Goal: Task Accomplishment & Management: Use online tool/utility

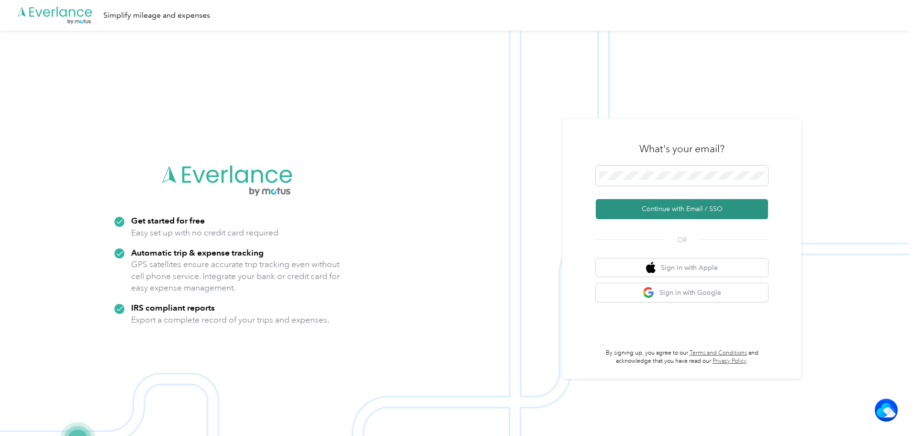
click at [659, 207] on button "Continue with Email / SSO" at bounding box center [682, 209] width 172 height 20
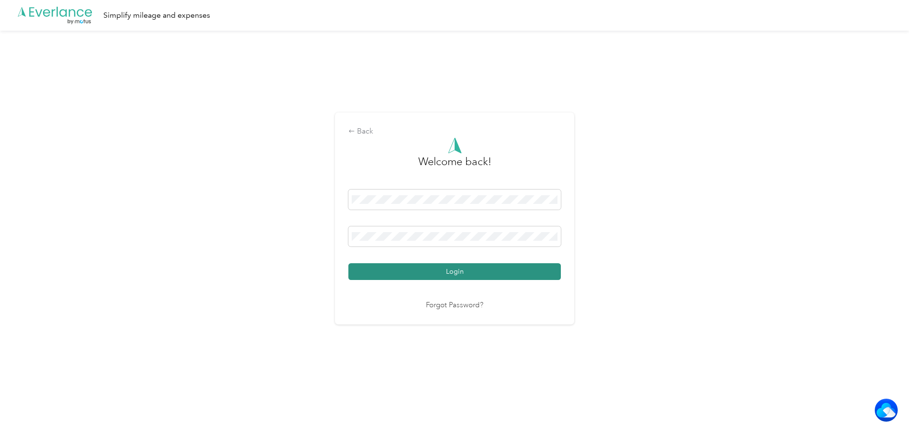
click at [407, 265] on button "Login" at bounding box center [454, 271] width 212 height 17
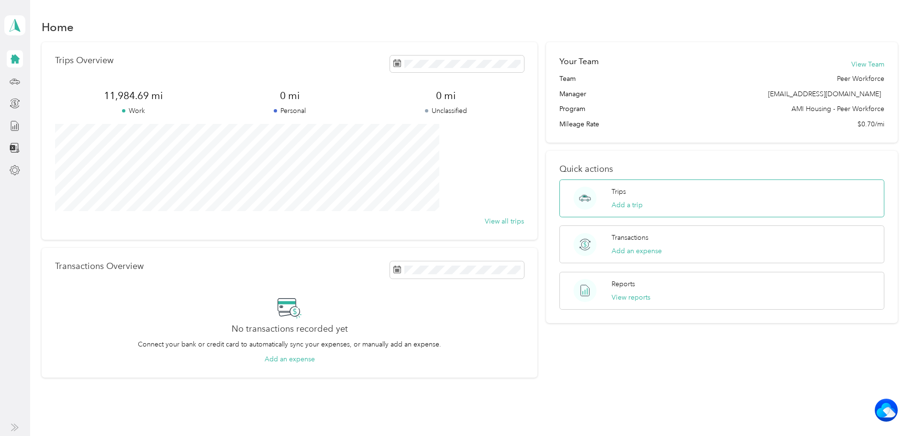
click at [713, 193] on div "Trips Add a trip" at bounding box center [721, 198] width 325 height 38
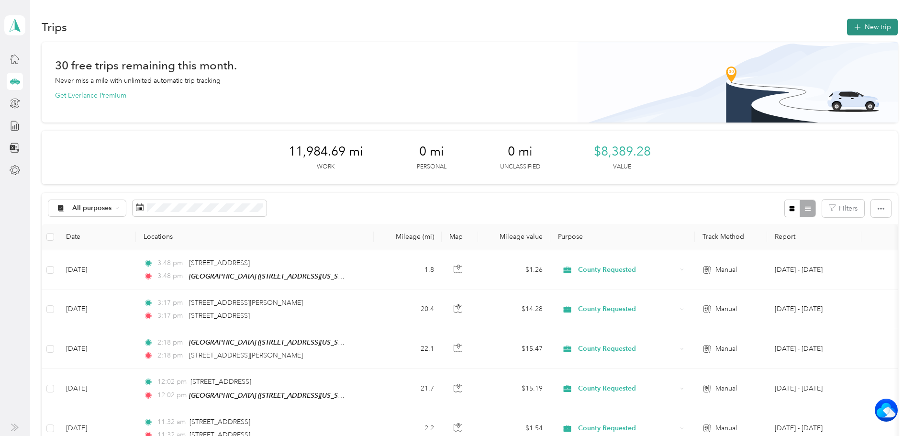
click at [847, 32] on button "New trip" at bounding box center [872, 27] width 51 height 17
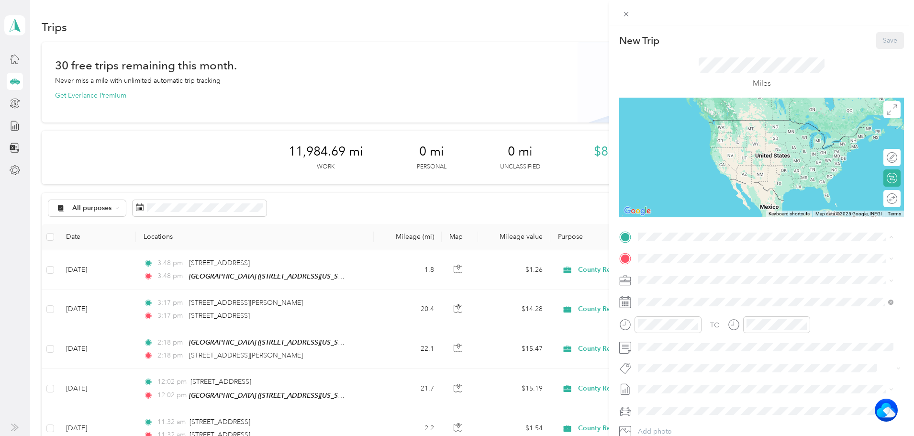
click at [696, 274] on strong "Cirby Hills" at bounding box center [705, 276] width 32 height 9
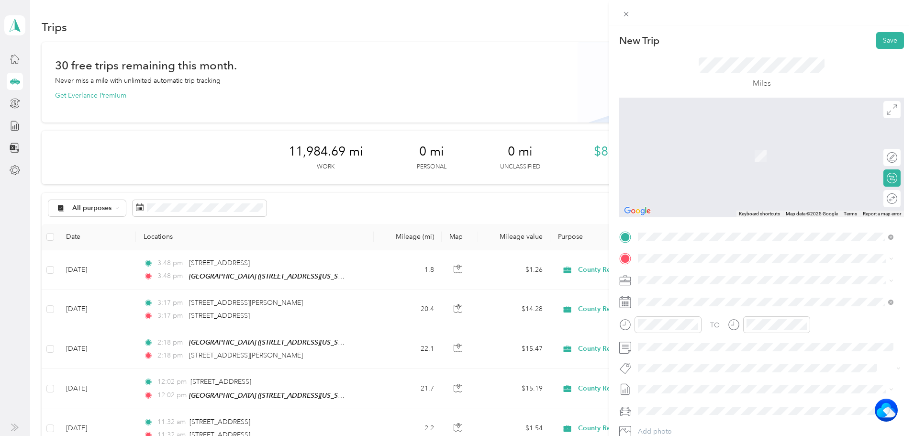
click at [702, 305] on span "[STREET_ADDRESS][US_STATE]" at bounding box center [704, 306] width 96 height 8
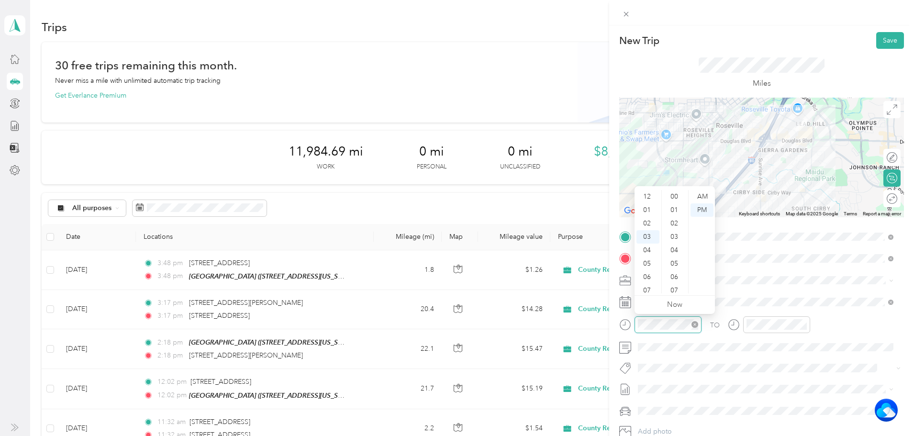
scroll to position [214, 0]
click at [653, 264] on div "08" at bounding box center [647, 263] width 23 height 13
click at [672, 261] on div "46" at bounding box center [675, 263] width 23 height 13
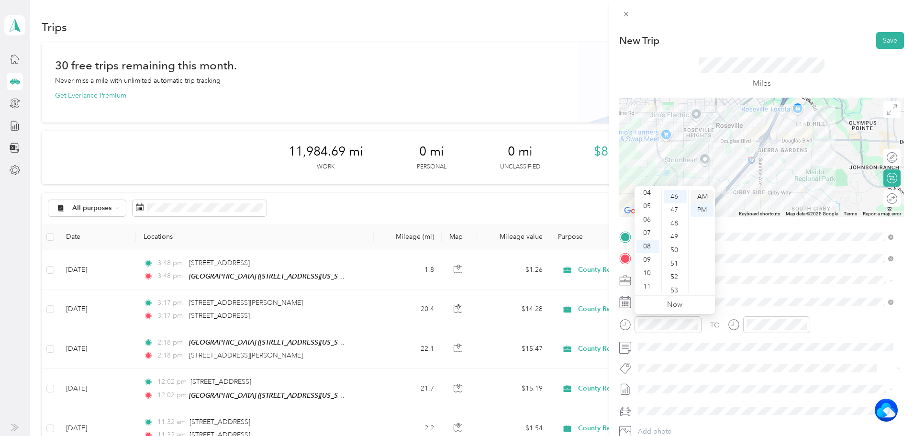
click at [698, 192] on div "AM" at bounding box center [702, 196] width 23 height 13
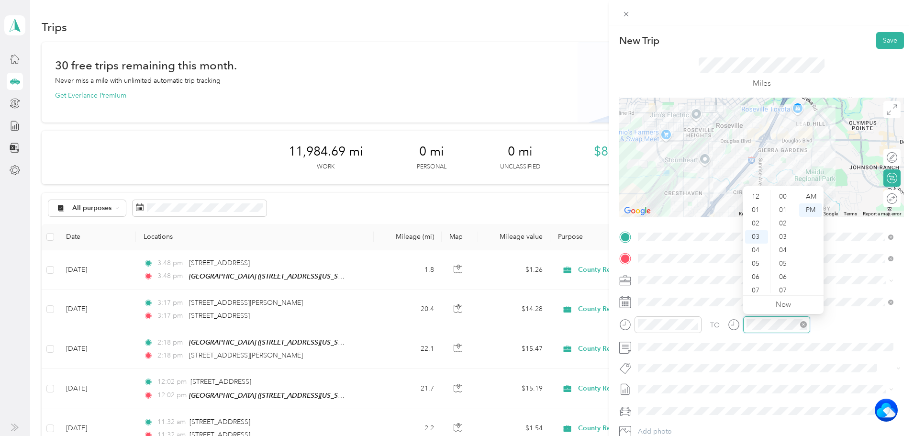
scroll to position [40, 0]
click at [758, 259] on div "08" at bounding box center [756, 263] width 23 height 13
click at [782, 214] on div "46" at bounding box center [783, 215] width 23 height 13
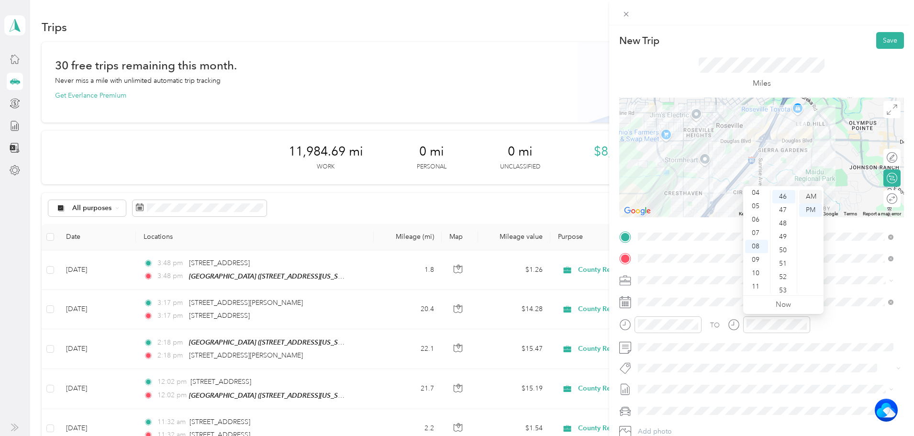
click at [817, 197] on div "AM" at bounding box center [810, 196] width 23 height 13
click at [879, 37] on button "Save" at bounding box center [890, 40] width 28 height 17
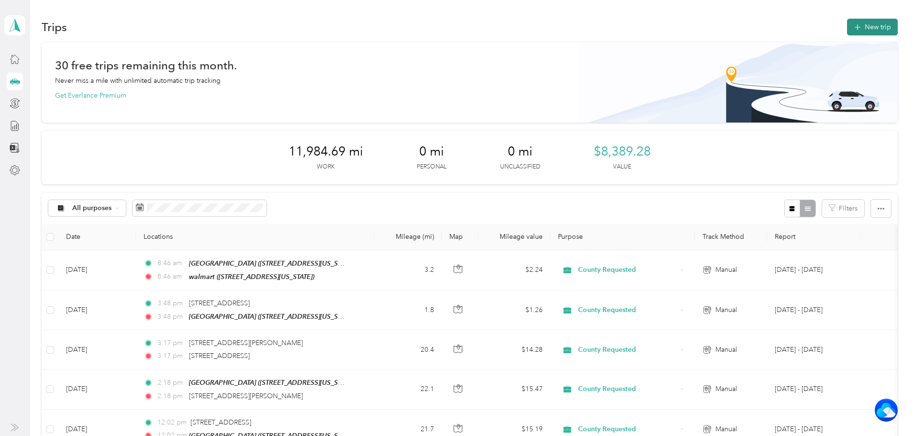
click at [847, 24] on button "New trip" at bounding box center [872, 27] width 51 height 17
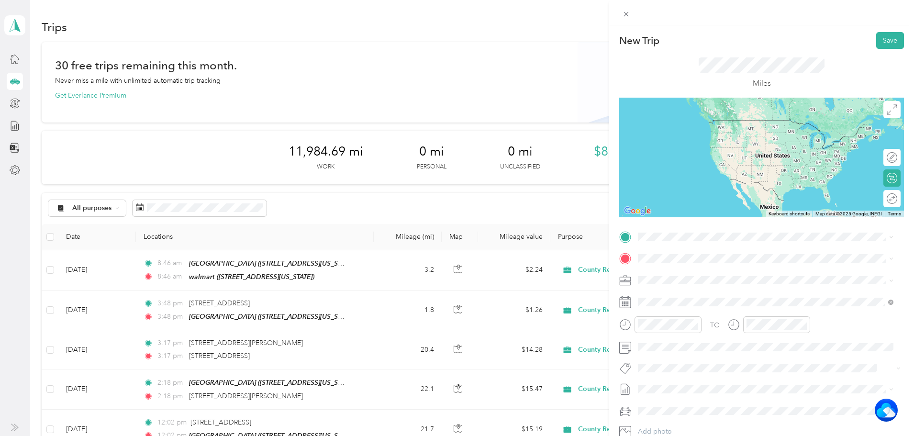
click at [693, 324] on span "[STREET_ADDRESS][US_STATE]" at bounding box center [704, 319] width 96 height 9
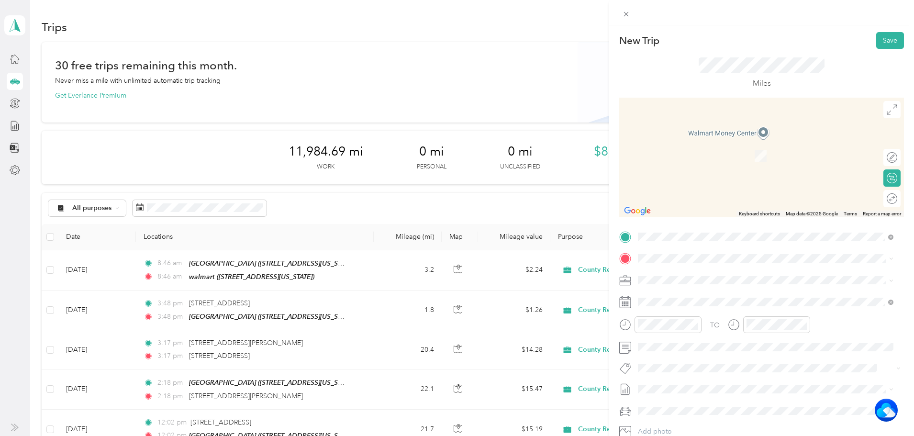
click at [711, 297] on strong "Cirby Hills" at bounding box center [705, 297] width 32 height 9
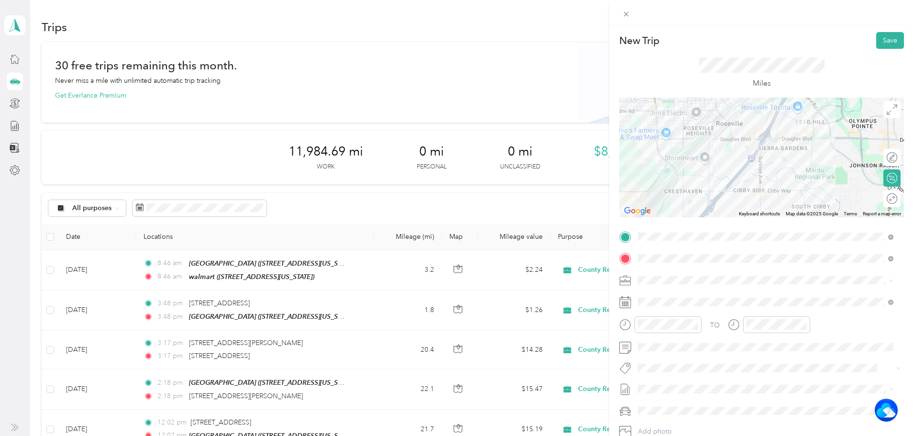
click at [675, 312] on div "TO Add photo" at bounding box center [761, 344] width 285 height 231
click at [646, 276] on div "09" at bounding box center [647, 276] width 23 height 13
click at [678, 195] on div "17" at bounding box center [675, 196] width 23 height 13
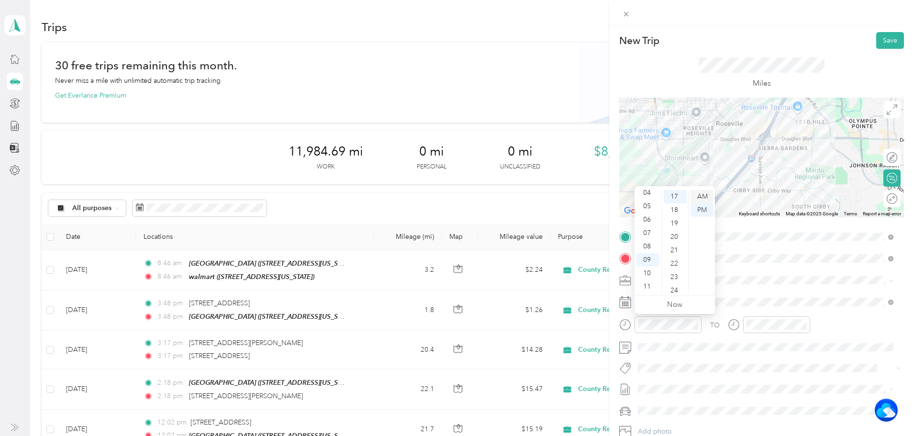
click at [699, 195] on div "AM" at bounding box center [702, 196] width 23 height 13
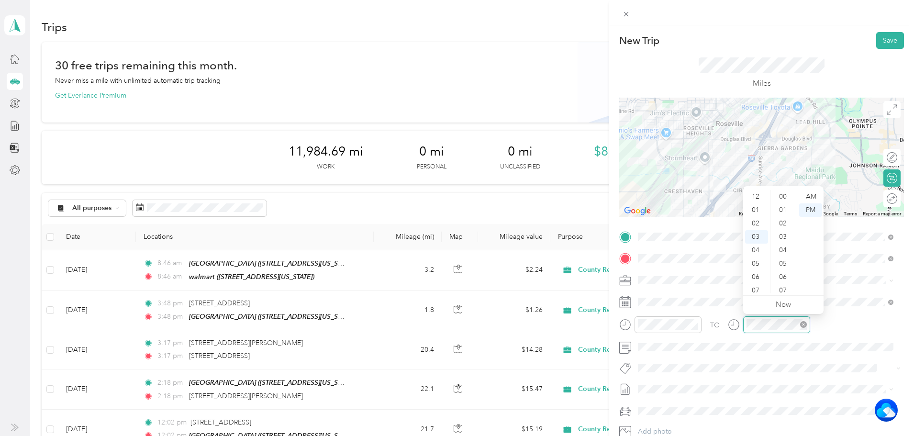
scroll to position [228, 0]
click at [751, 278] on div "09" at bounding box center [756, 276] width 23 height 13
click at [780, 198] on div "17" at bounding box center [783, 196] width 23 height 13
click at [812, 195] on div "AM" at bounding box center [810, 196] width 23 height 13
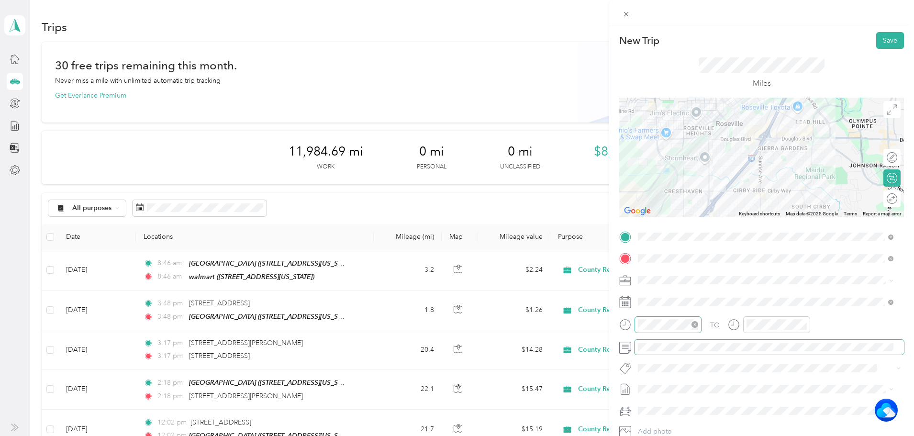
click at [694, 322] on icon "close-circle" at bounding box center [694, 324] width 7 height 7
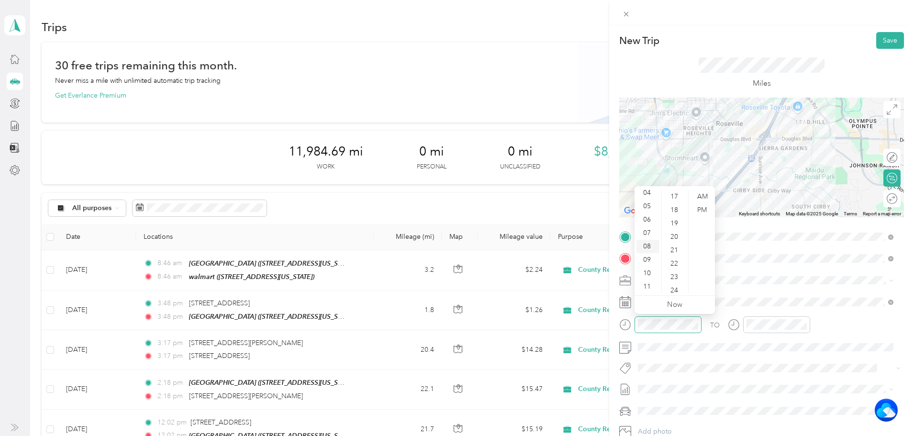
click at [642, 248] on div "08" at bounding box center [647, 246] width 23 height 13
click at [674, 199] on div "03" at bounding box center [675, 200] width 23 height 13
click at [752, 246] on div "08" at bounding box center [756, 246] width 23 height 13
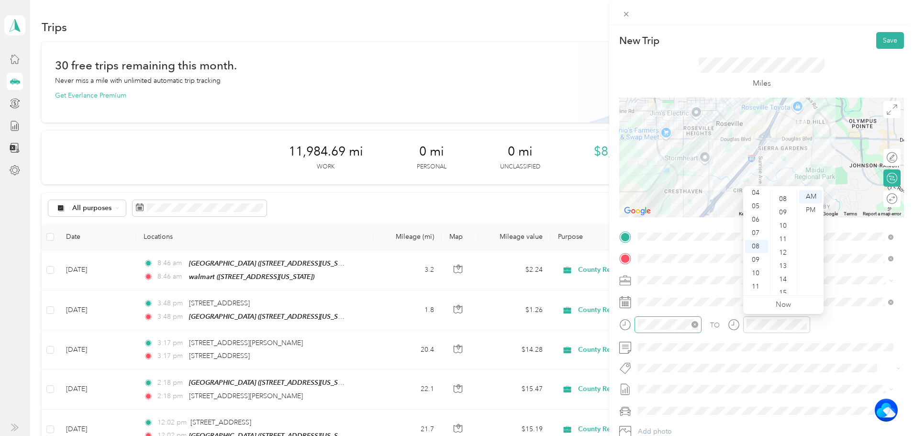
scroll to position [36, 0]
click at [780, 203] on div "03" at bounding box center [783, 200] width 23 height 13
click at [881, 38] on button "Save" at bounding box center [890, 40] width 28 height 17
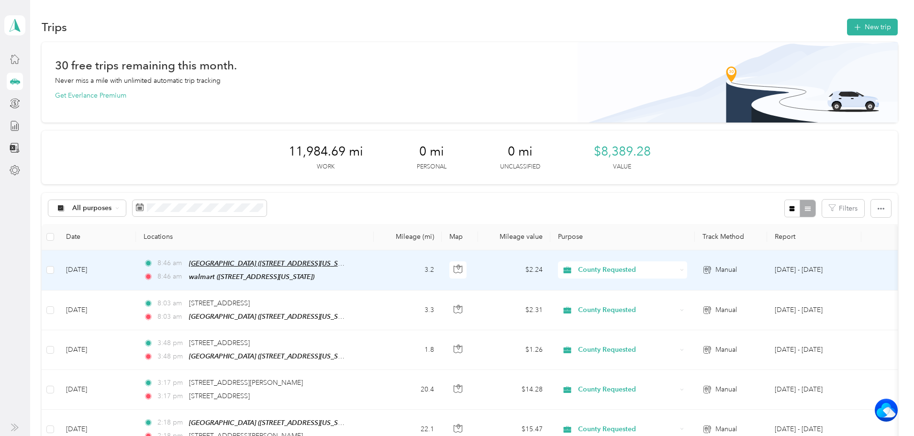
click at [315, 262] on span "[GEOGRAPHIC_DATA] ([STREET_ADDRESS][US_STATE])" at bounding box center [272, 263] width 167 height 8
click at [374, 275] on td "8:46 am [GEOGRAPHIC_DATA] ([STREET_ADDRESS][US_STATE]) 8:46 am walmart ([STREET…" at bounding box center [255, 270] width 238 height 40
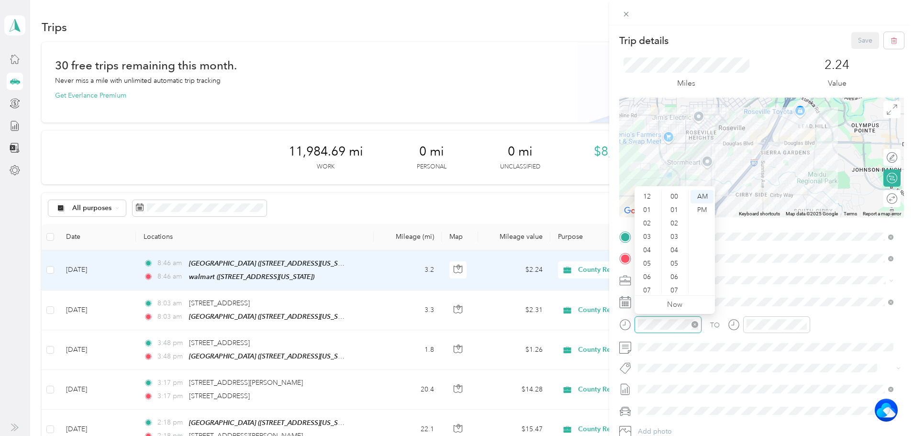
scroll to position [57, 0]
click at [647, 232] on div "07" at bounding box center [647, 232] width 23 height 13
click at [676, 210] on div "47" at bounding box center [675, 209] width 23 height 13
click at [702, 191] on div "AM" at bounding box center [702, 196] width 23 height 13
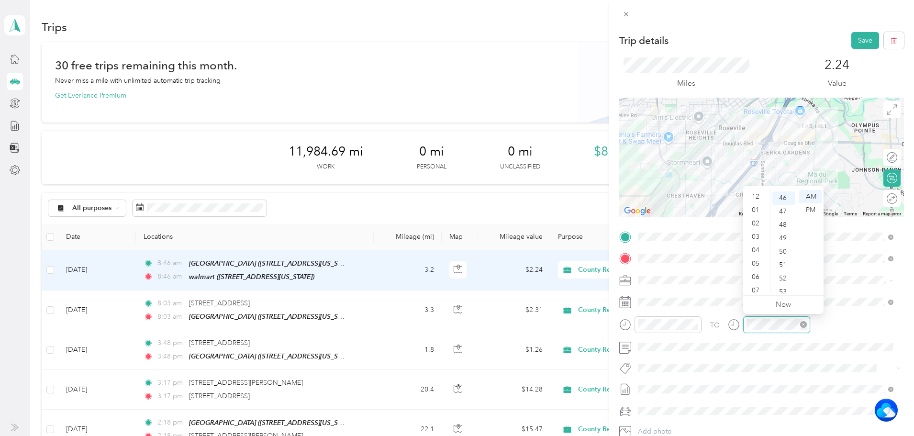
scroll to position [57, 0]
click at [752, 229] on div "07" at bounding box center [756, 232] width 23 height 13
click at [783, 208] on div "47" at bounding box center [783, 209] width 23 height 13
click at [856, 39] on button "Save" at bounding box center [865, 40] width 28 height 17
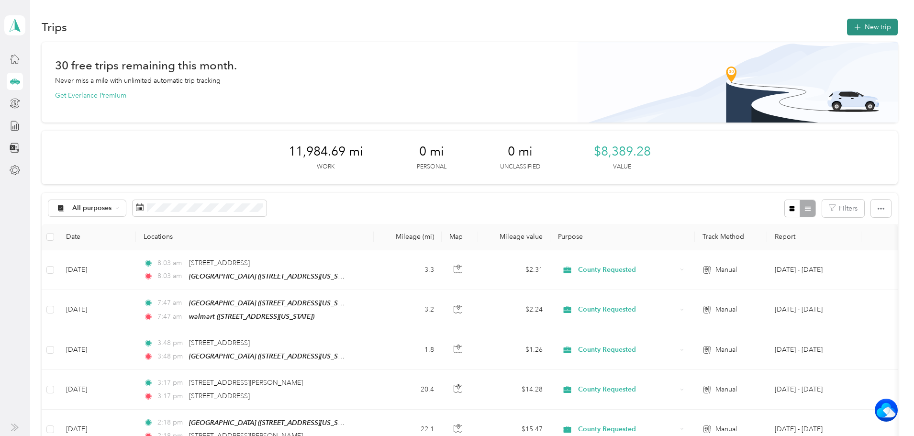
click at [847, 32] on button "New trip" at bounding box center [872, 27] width 51 height 17
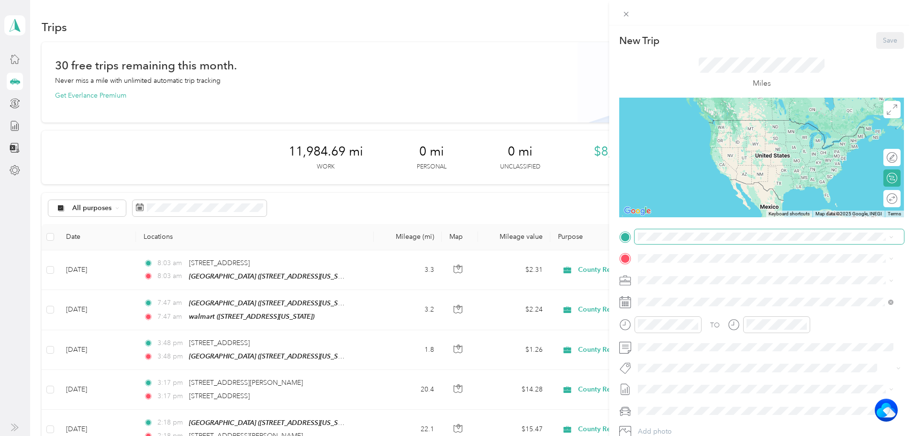
click at [686, 230] on span at bounding box center [769, 236] width 269 height 15
click at [685, 281] on div "TEAM Cirby Hills [STREET_ADDRESS][US_STATE]" at bounding box center [704, 277] width 96 height 23
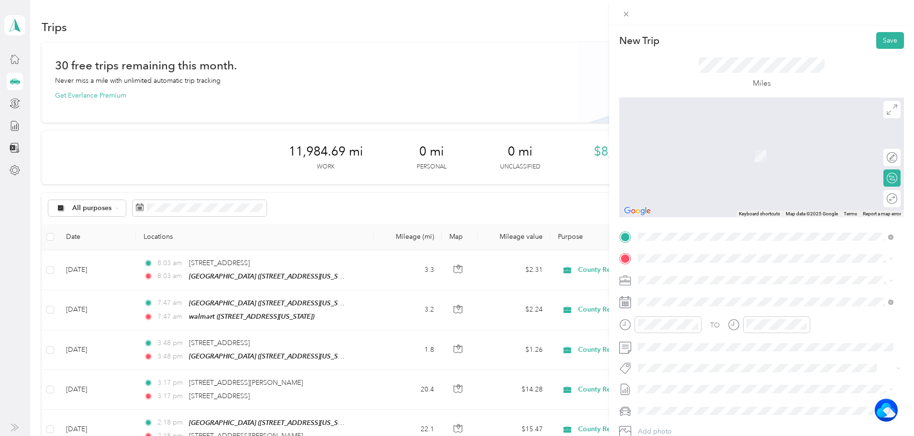
click at [695, 318] on div "[STREET_ADDRESS][US_STATE]" at bounding box center [765, 311] width 249 height 13
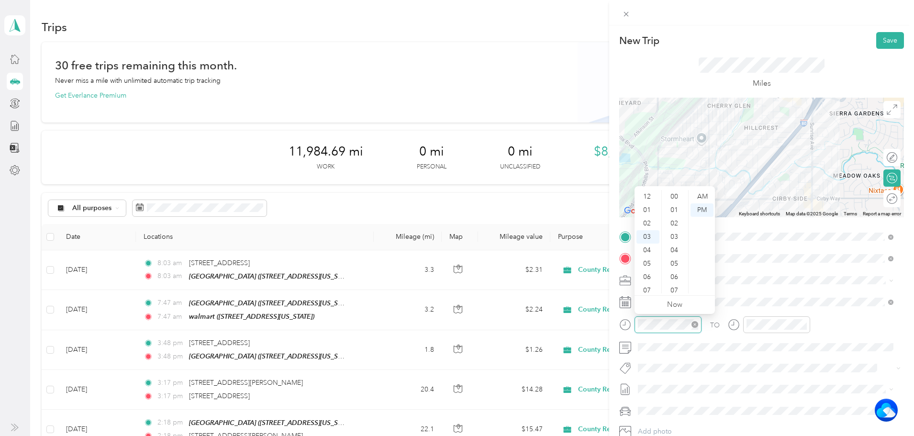
scroll to position [255, 0]
click at [653, 276] on div "09" at bounding box center [647, 276] width 23 height 13
click at [672, 204] on div "02" at bounding box center [675, 207] width 23 height 13
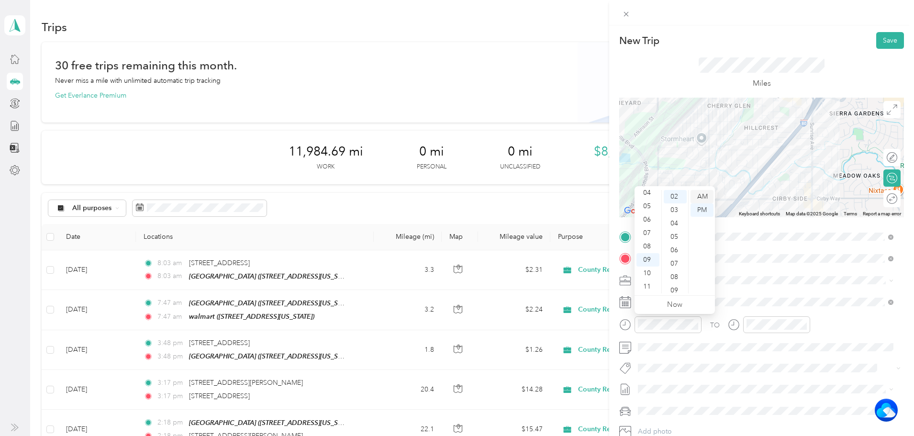
click at [704, 195] on div "AM" at bounding box center [702, 196] width 23 height 13
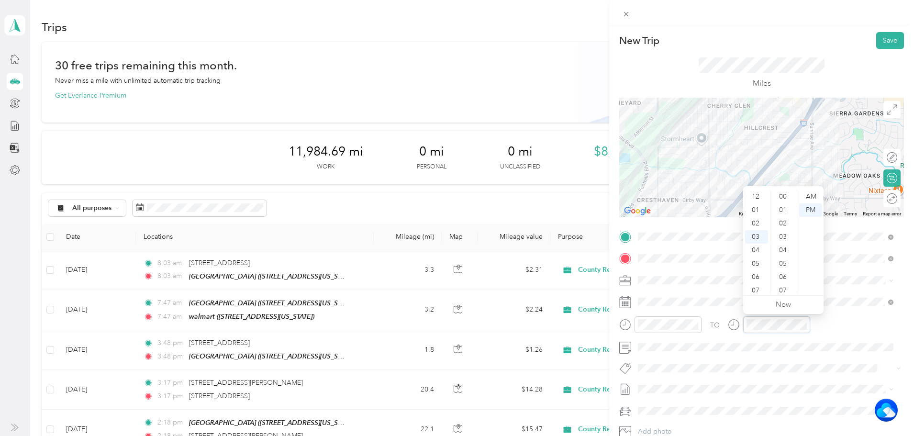
scroll to position [40, 0]
click at [757, 276] on div "09" at bounding box center [756, 276] width 23 height 13
click at [784, 207] on div "02" at bounding box center [783, 207] width 23 height 13
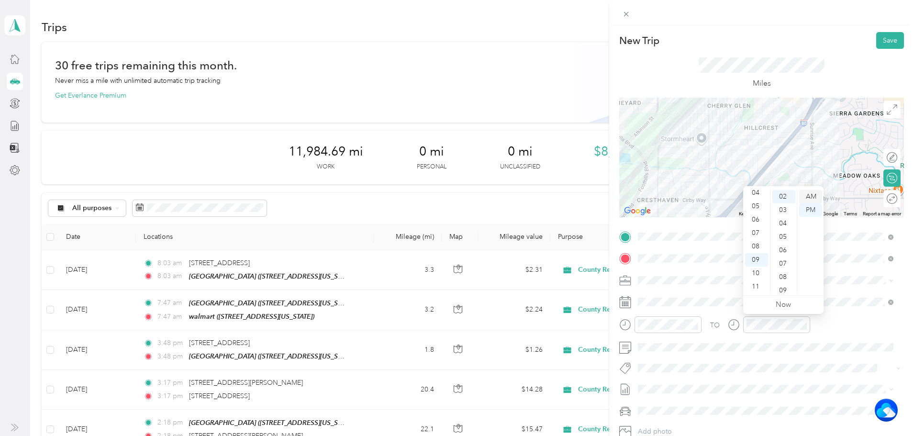
click at [820, 194] on div "AM" at bounding box center [810, 196] width 23 height 13
click at [880, 37] on button "Save" at bounding box center [890, 40] width 28 height 17
